Goal: Task Accomplishment & Management: Use online tool/utility

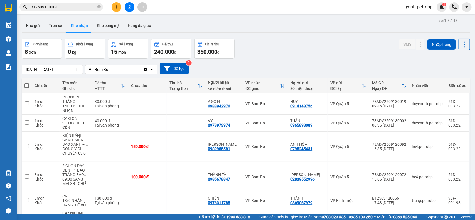
click at [409, 10] on span "yentt.petrobp" at bounding box center [419, 6] width 36 height 7
click at [406, 19] on icon "login" at bounding box center [404, 17] width 3 height 3
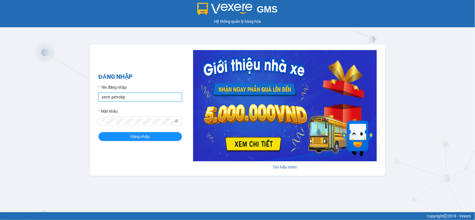
click at [158, 97] on input "yentt.petrobp" at bounding box center [139, 97] width 83 height 9
type input "sonnp.petrobp"
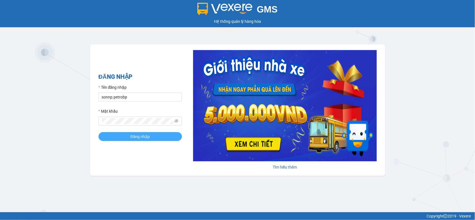
click at [140, 137] on span "Đăng nhập" at bounding box center [139, 136] width 19 height 6
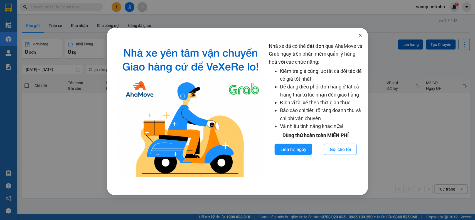
click at [361, 36] on icon "close" at bounding box center [360, 35] width 4 height 4
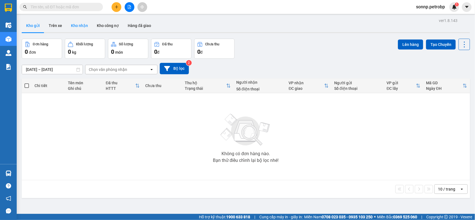
click at [74, 24] on button "Kho nhận" at bounding box center [79, 25] width 26 height 13
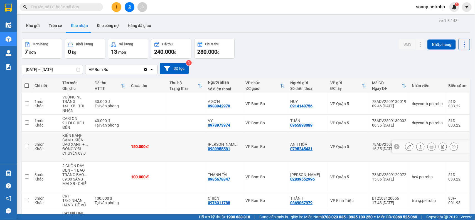
scroll to position [35, 0]
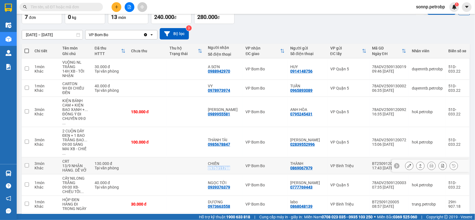
drag, startPoint x: 237, startPoint y: 161, endPoint x: 209, endPoint y: 160, distance: 27.8
click at [209, 160] on td "CHIẾN 0976311788" at bounding box center [224, 165] width 38 height 17
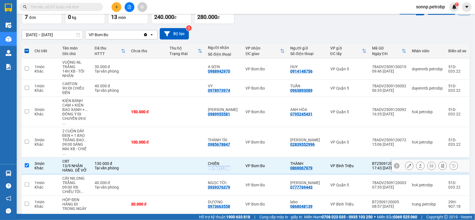
copy div "0976311788"
click at [140, 160] on td at bounding box center [147, 165] width 38 height 17
checkbox input "false"
